Goal: Navigation & Orientation: Understand site structure

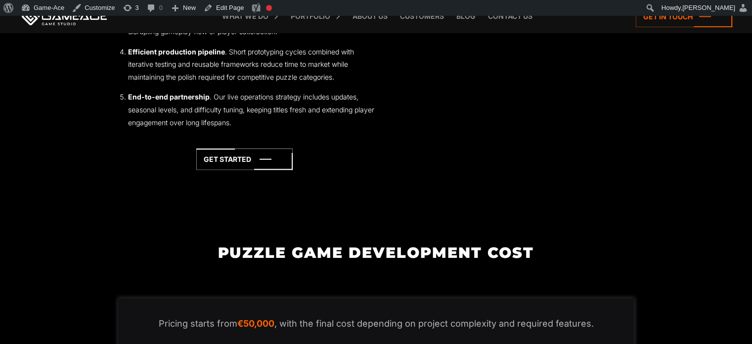
scroll to position [1034, 0]
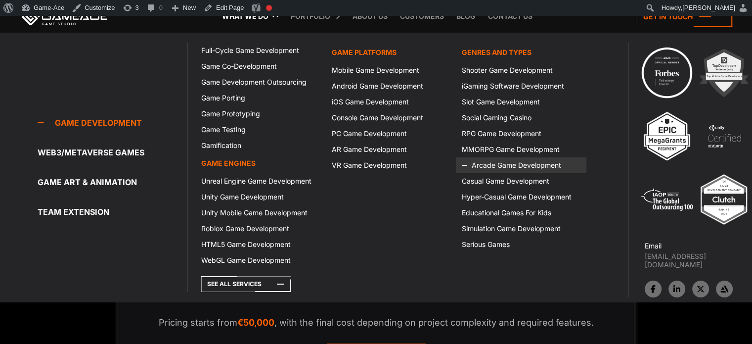
click at [499, 165] on link "Arcade Game Development" at bounding box center [521, 165] width 130 height 16
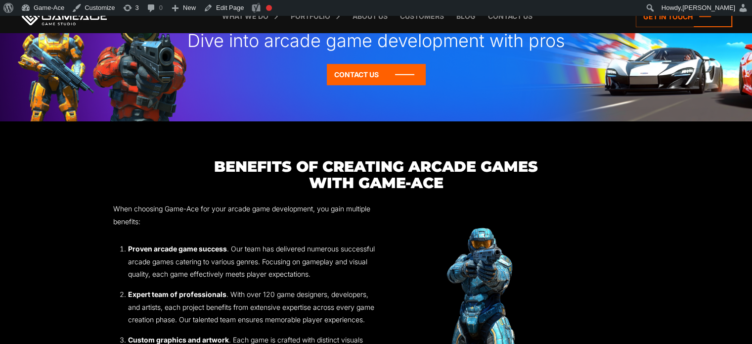
scroll to position [864, 0]
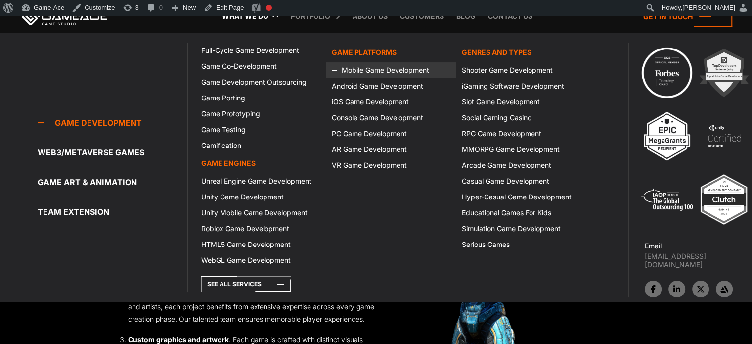
click at [371, 75] on link "Mobile Game Development" at bounding box center [391, 70] width 130 height 16
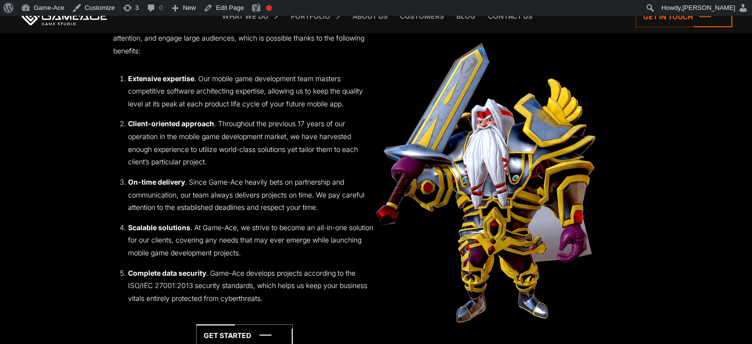
scroll to position [1561, 0]
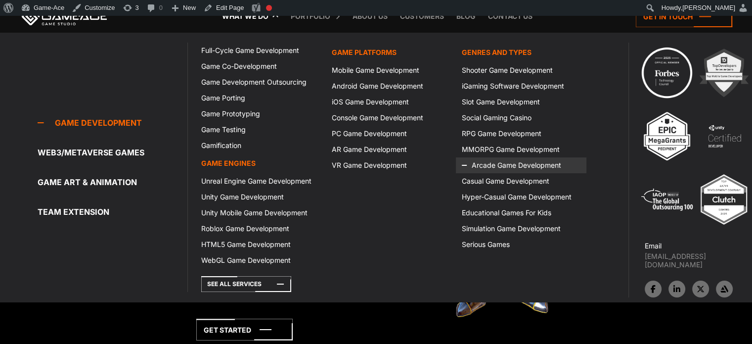
click at [518, 164] on link "Arcade Game Development" at bounding box center [521, 165] width 130 height 16
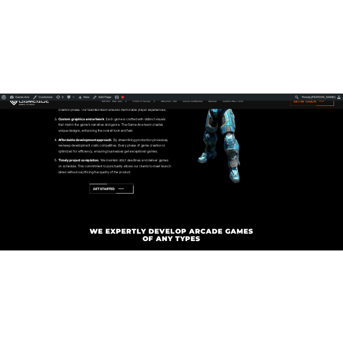
scroll to position [1156, 0]
